Goal: Information Seeking & Learning: Learn about a topic

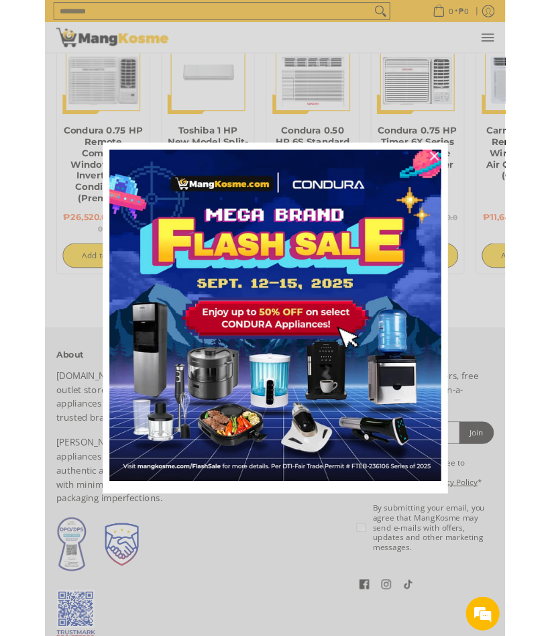
scroll to position [1128, 0]
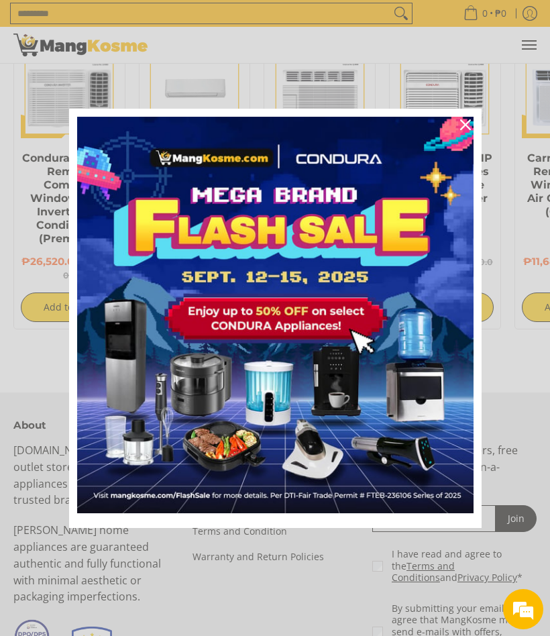
click at [26, 129] on div "Marketing offer form" at bounding box center [275, 318] width 550 height 636
click at [461, 127] on icon "close icon" at bounding box center [465, 124] width 11 height 11
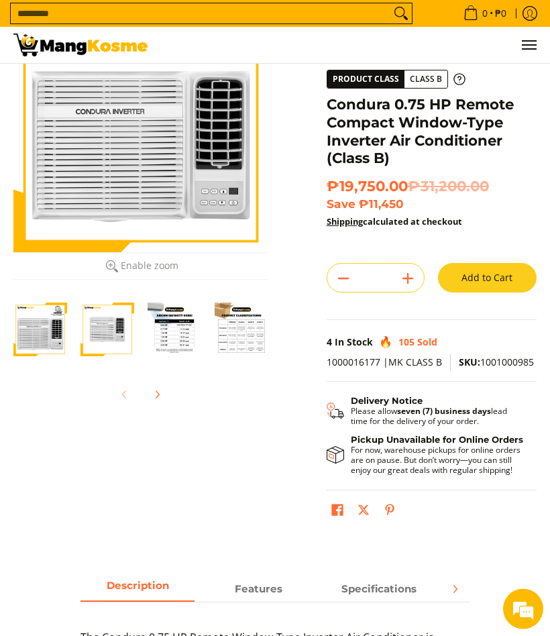
scroll to position [0, 0]
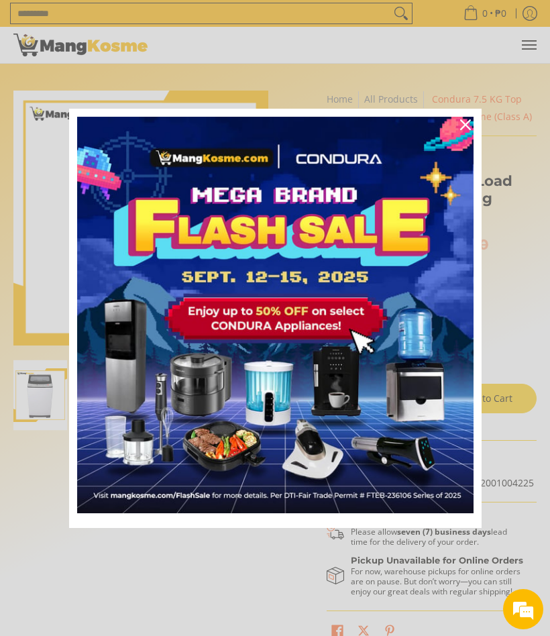
click at [475, 131] on button "Close" at bounding box center [465, 125] width 32 height 32
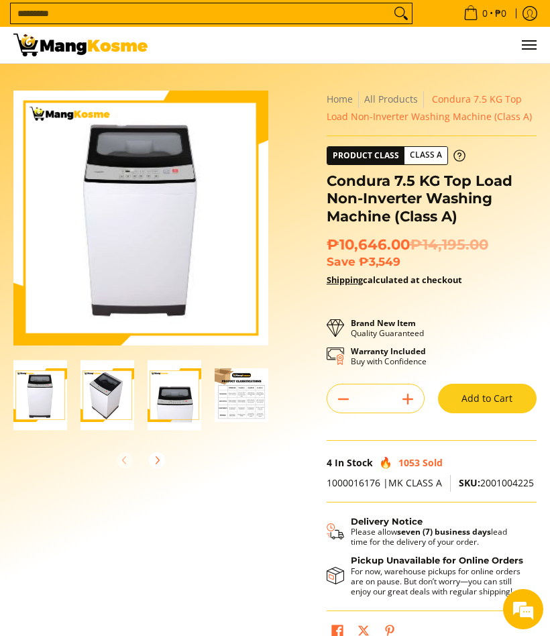
click at [44, 398] on img "condura-7.5kg-topload-non-inverter-washing-machine-class-c-full-view-mang-kosme" at bounding box center [40, 395] width 54 height 70
click at [106, 396] on img "Condura 7.5 KG Top Load Non-Inverter Washing Machine (Class A)-2" at bounding box center [107, 395] width 54 height 70
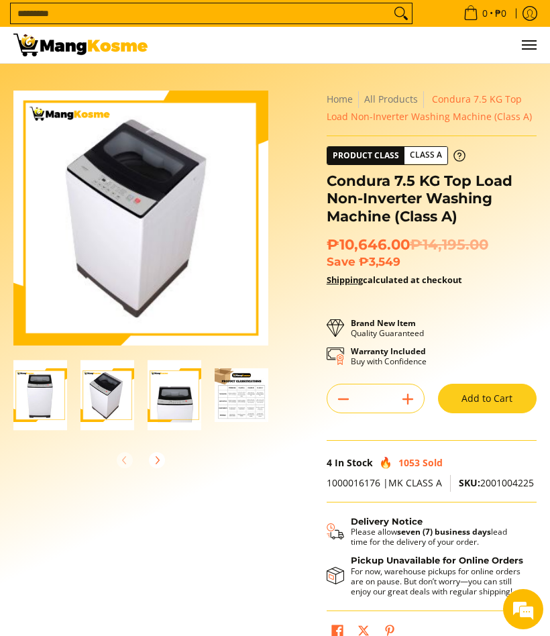
click at [169, 403] on img "Condura 7.5 KG Top Load Non-Inverter Washing Machine (Class A)-3" at bounding box center [174, 395] width 54 height 70
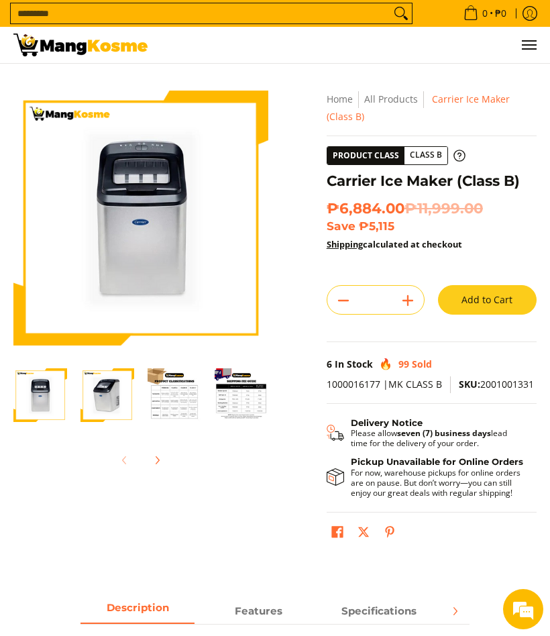
click at [24, 0] on form "Search..." at bounding box center [211, 13] width 402 height 27
